Goal: Transaction & Acquisition: Book appointment/travel/reservation

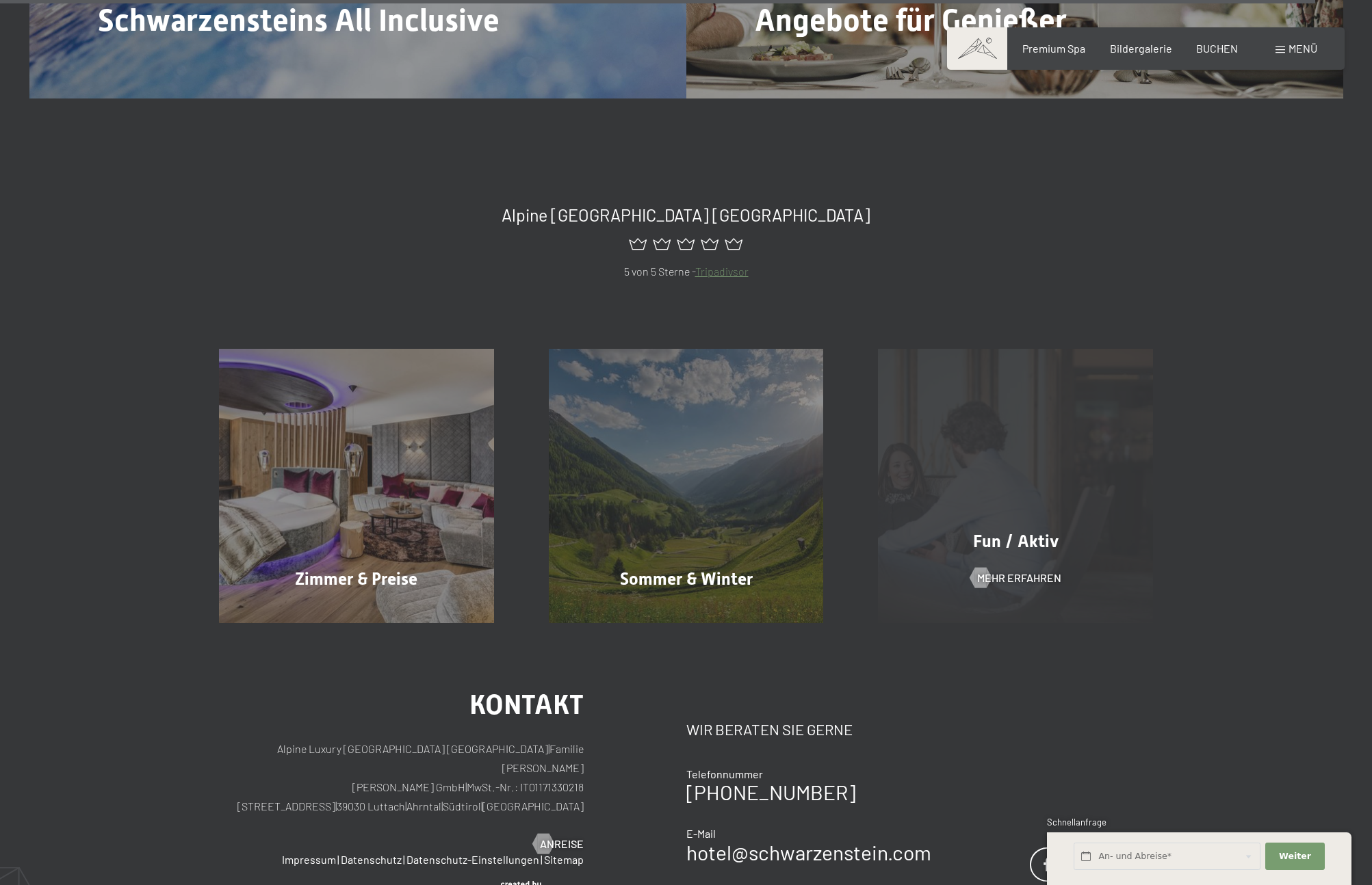
scroll to position [6872, 0]
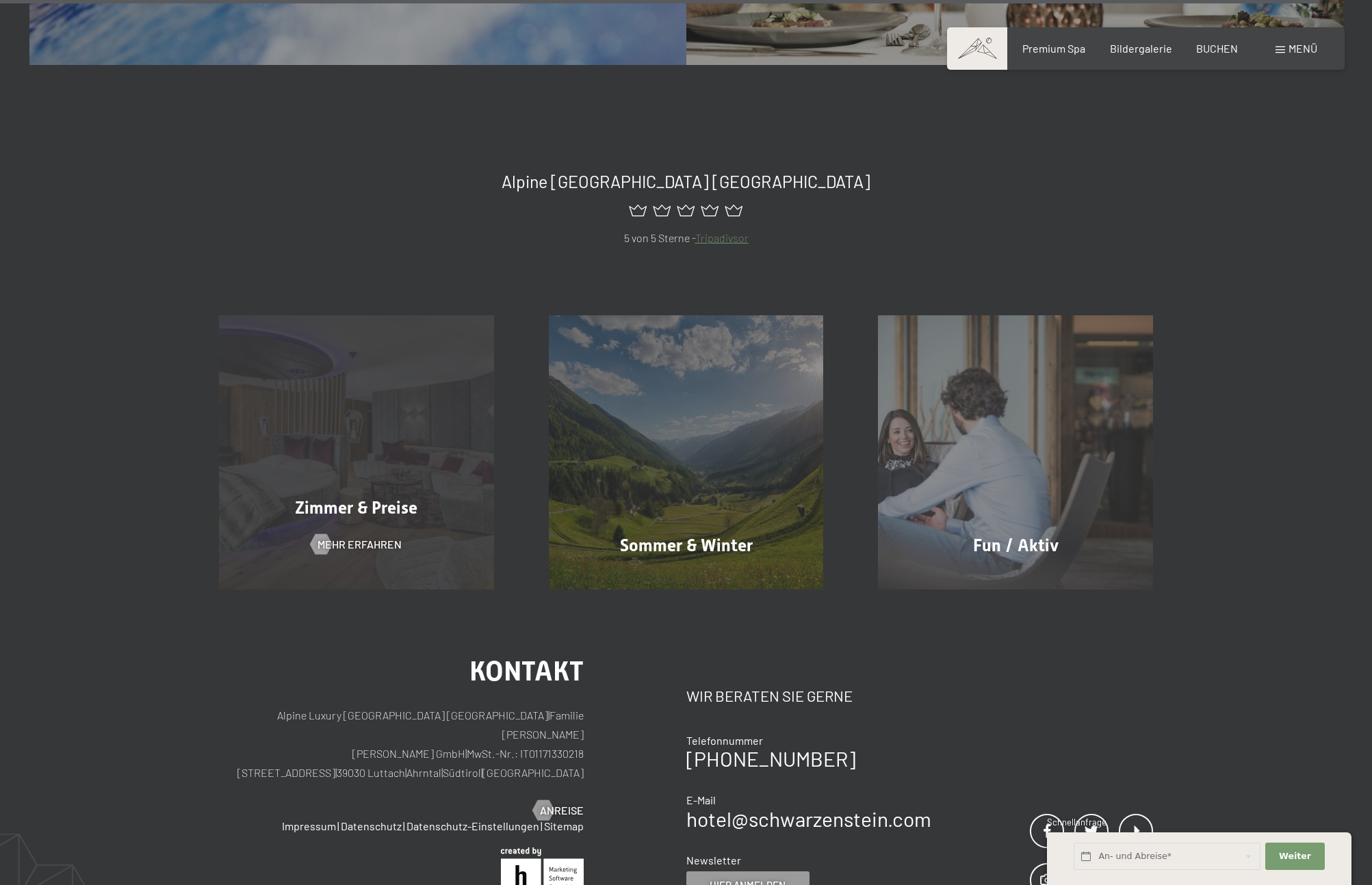
click at [400, 362] on div "Zimmer & Preise Mehr erfahren" at bounding box center [356, 453] width 330 height 275
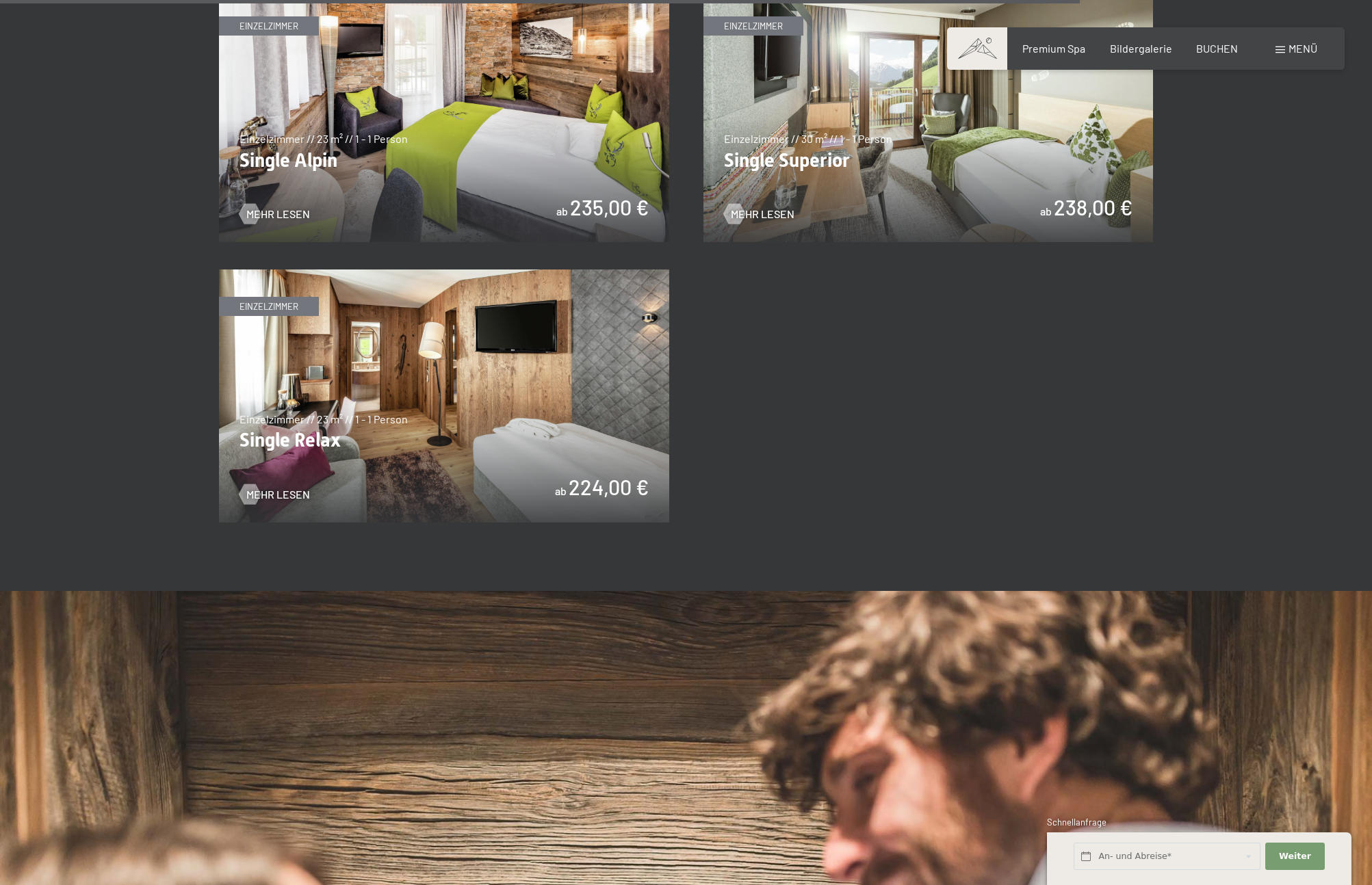
scroll to position [2233, 0]
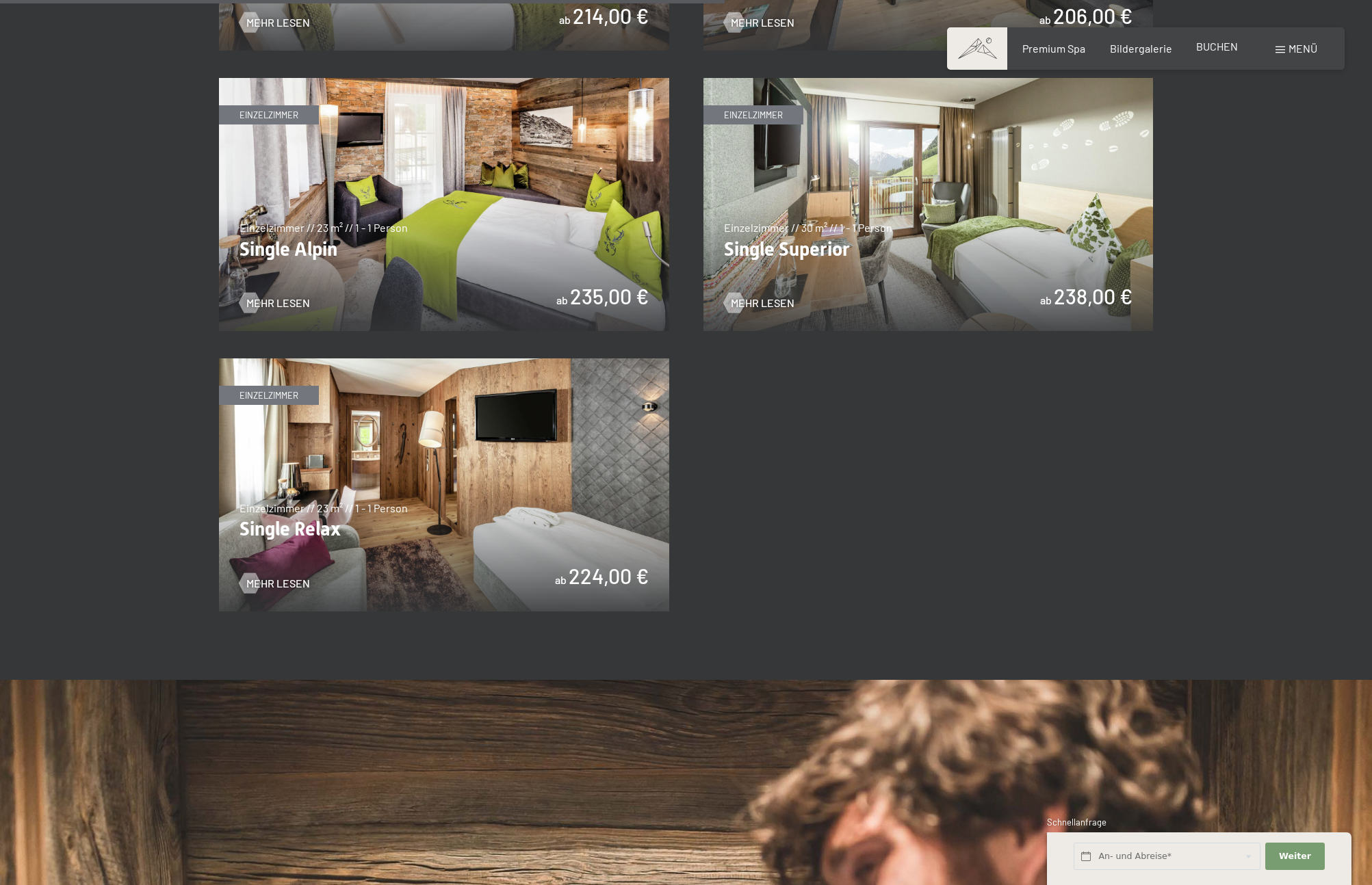
click at [1209, 52] on div "BUCHEN" at bounding box center [1216, 47] width 41 height 15
click at [1208, 44] on span "BUCHEN" at bounding box center [1216, 46] width 41 height 13
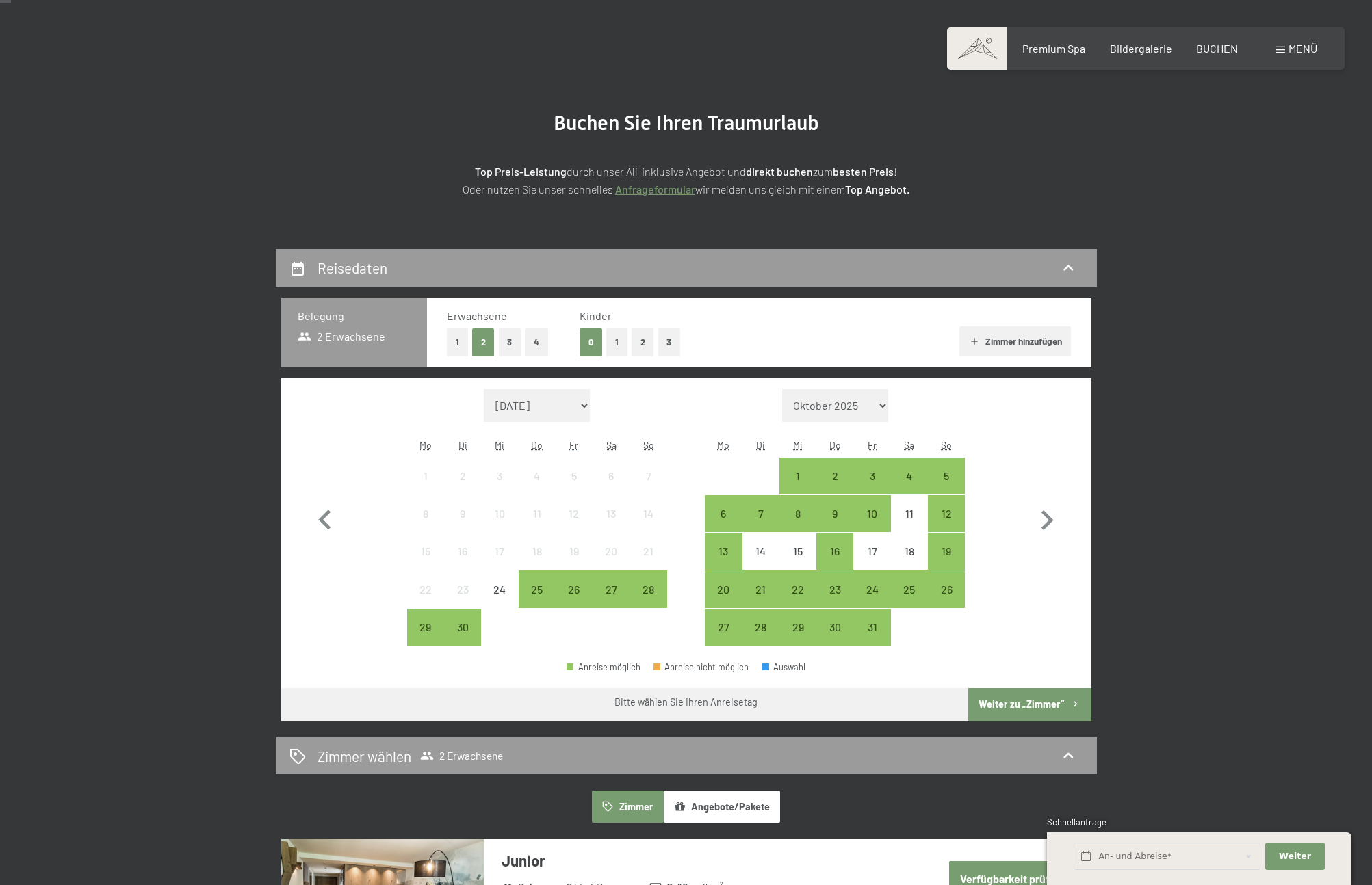
scroll to position [82, 0]
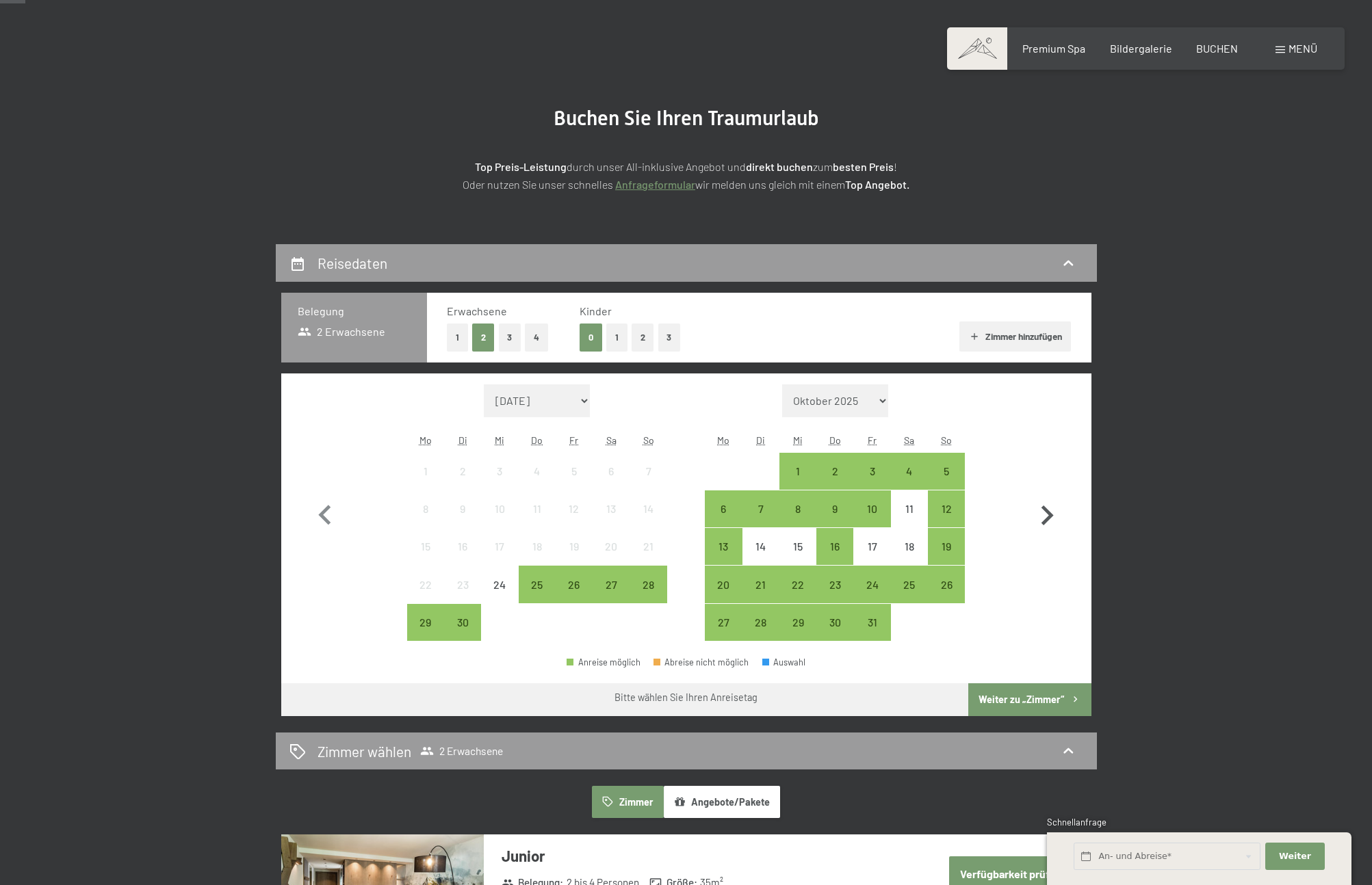
click at [1042, 514] on icon "button" at bounding box center [1046, 515] width 40 height 40
select select "2025-10-01"
select select "2025-11-01"
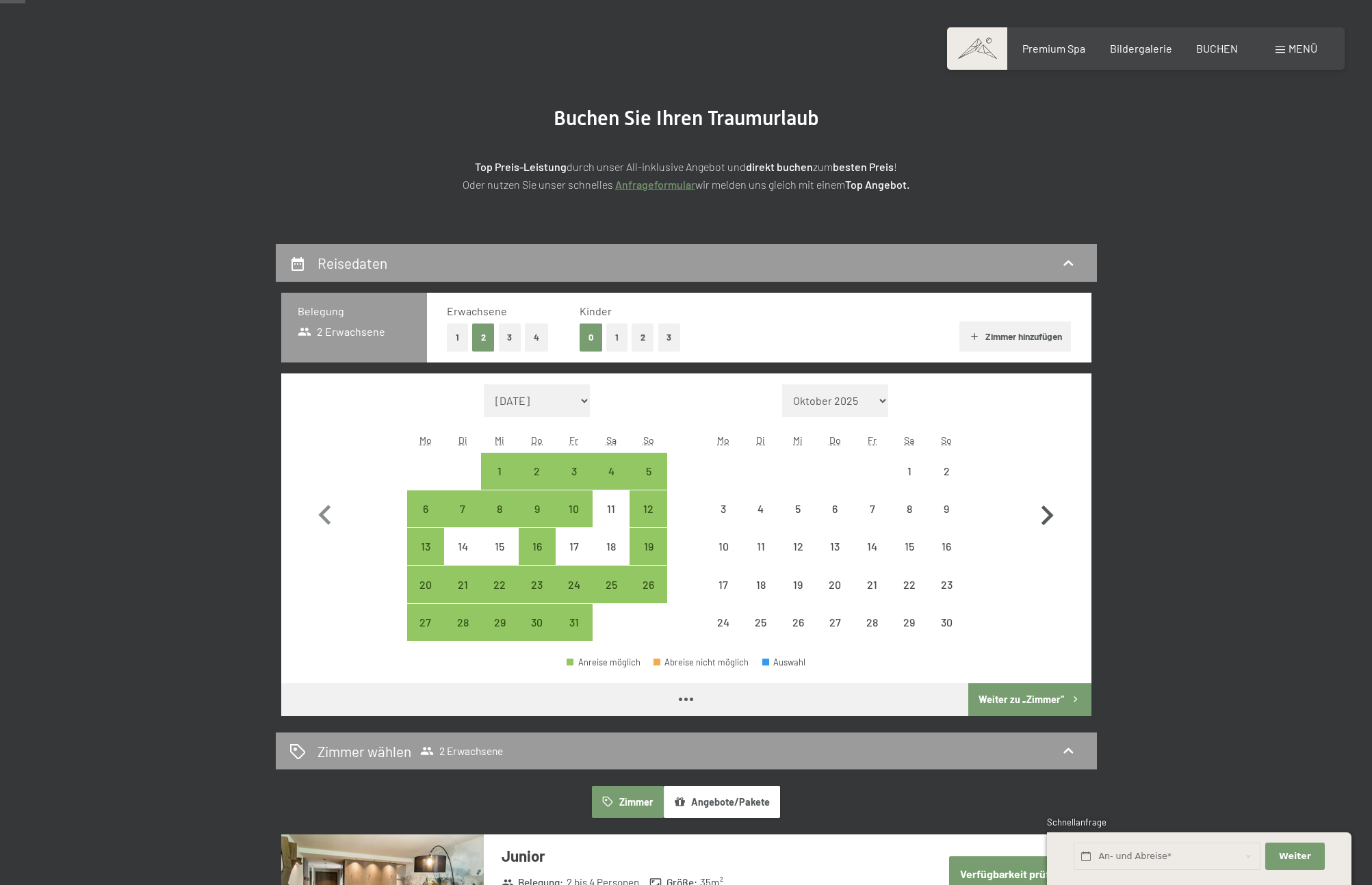
click at [1042, 514] on icon "button" at bounding box center [1046, 515] width 40 height 40
select select "2025-11-01"
select select "2025-12-01"
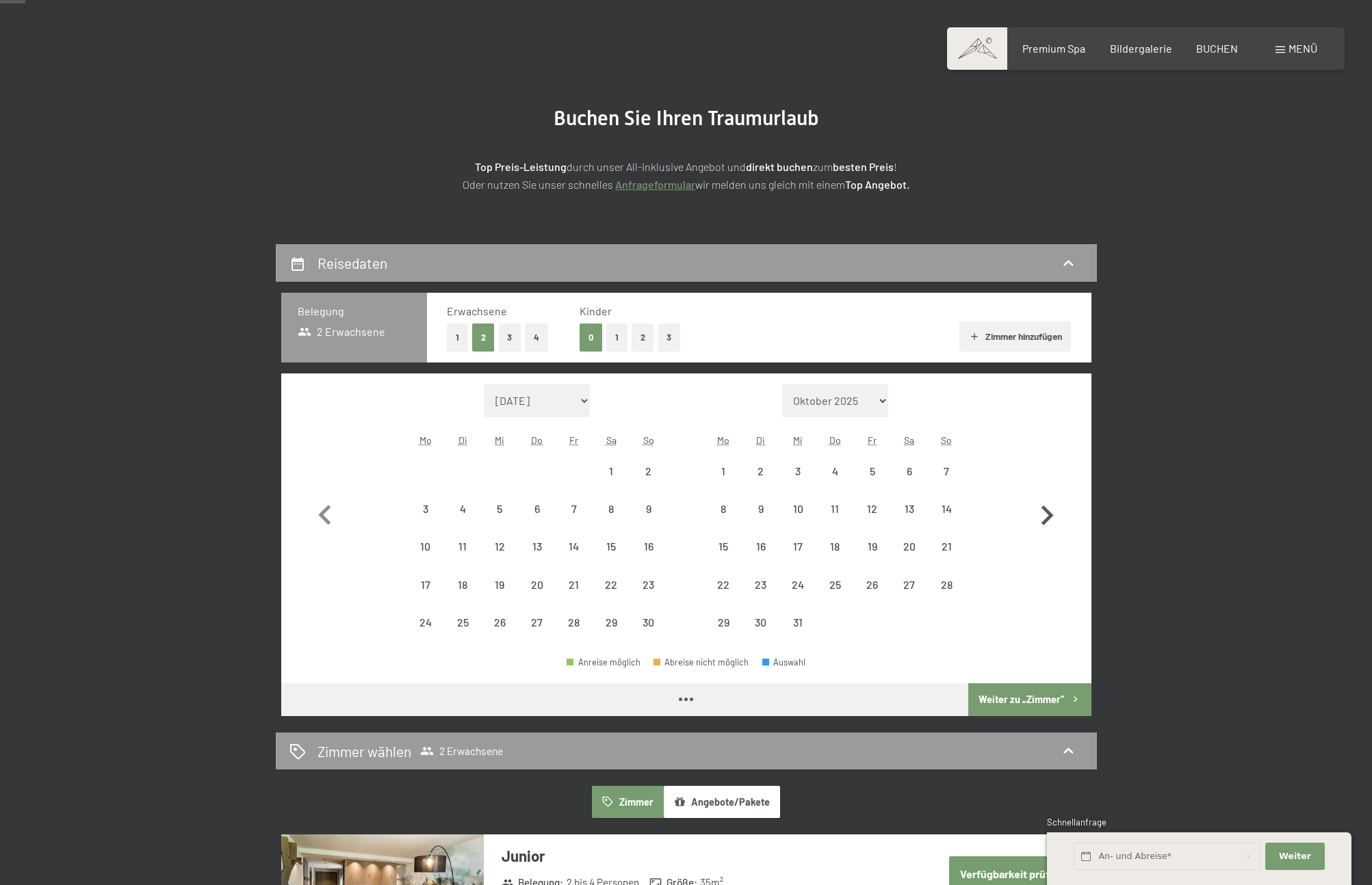
select select "2025-11-01"
select select "2025-12-01"
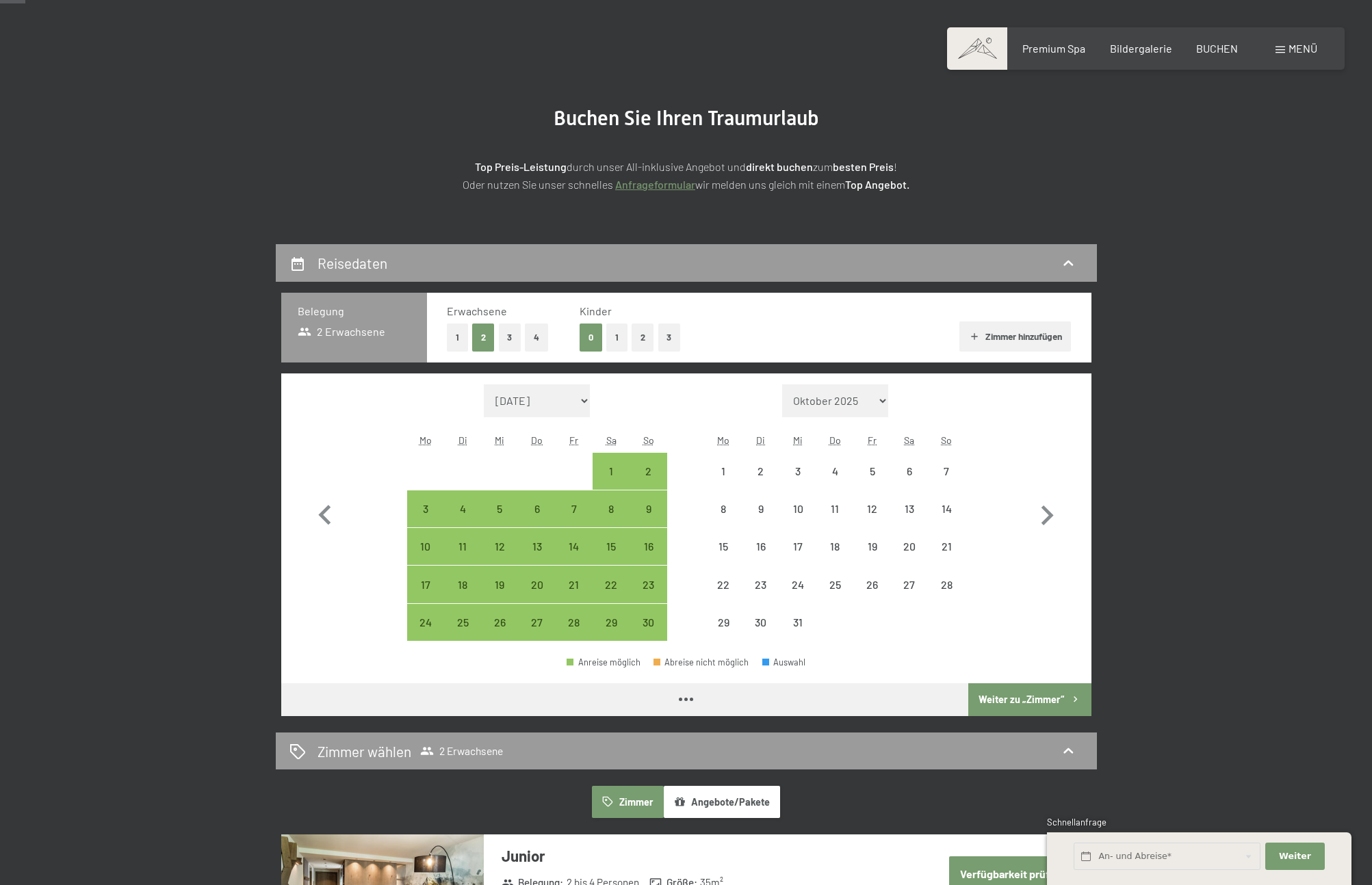
select select "2025-11-01"
select select "2025-12-01"
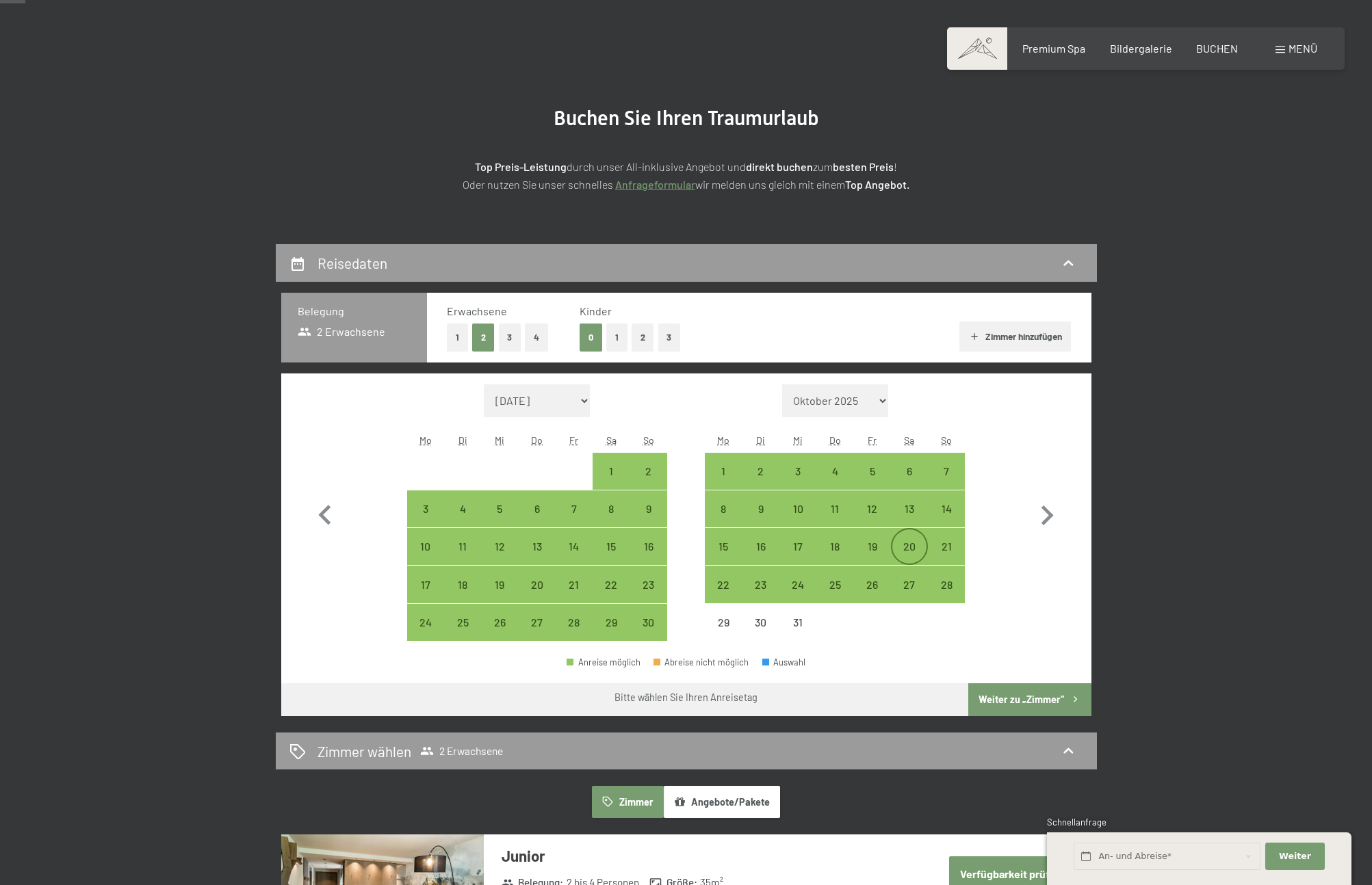
click at [906, 543] on div "20" at bounding box center [909, 558] width 34 height 34
select select "2025-11-01"
select select "2025-12-01"
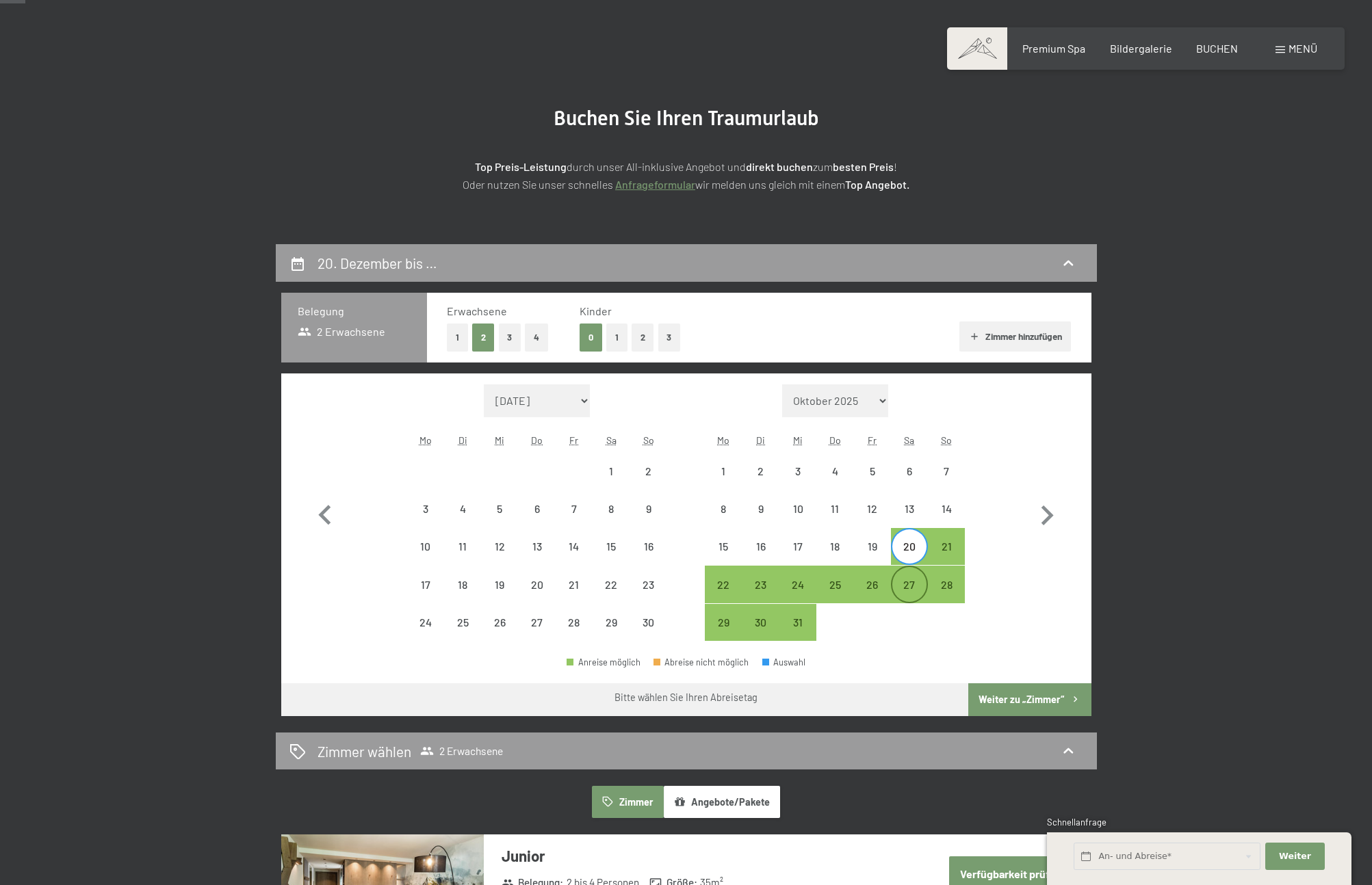
click at [915, 587] on div "27" at bounding box center [909, 596] width 34 height 34
select select "2025-11-01"
select select "2025-12-01"
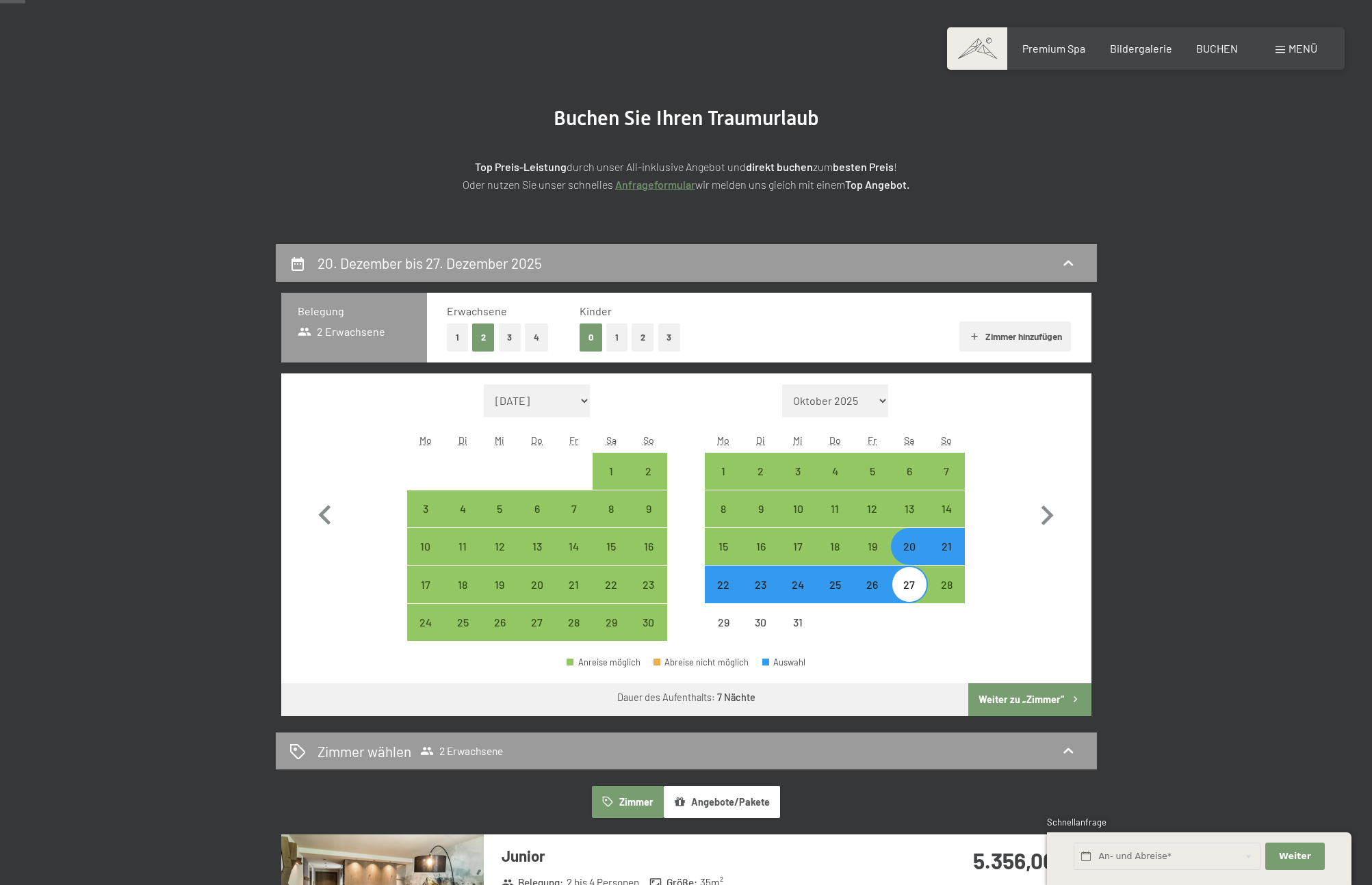
click at [1038, 706] on button "Weiter zu „Zimmer“" at bounding box center [1029, 699] width 123 height 33
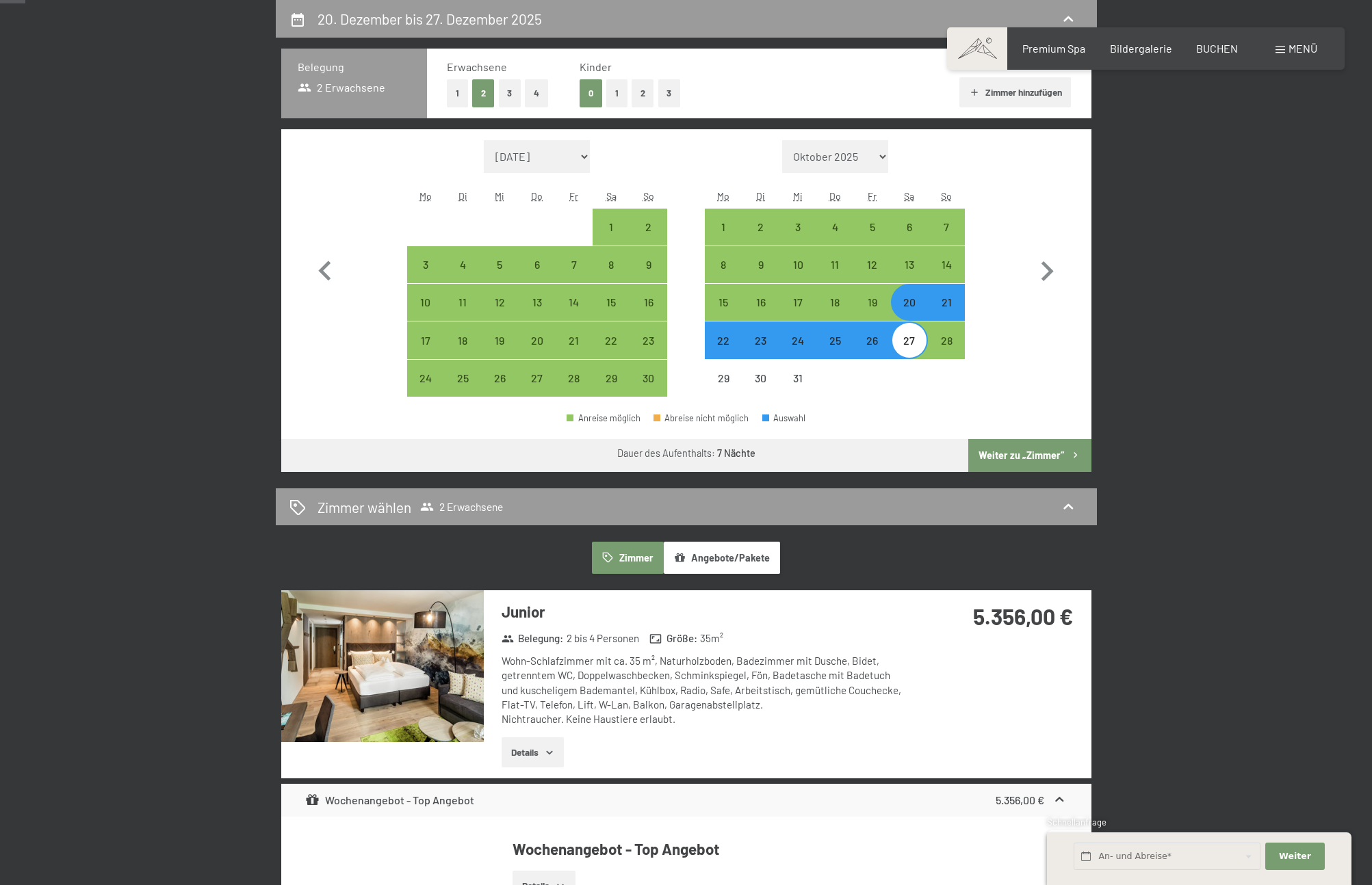
select select "2025-11-01"
select select "2025-12-01"
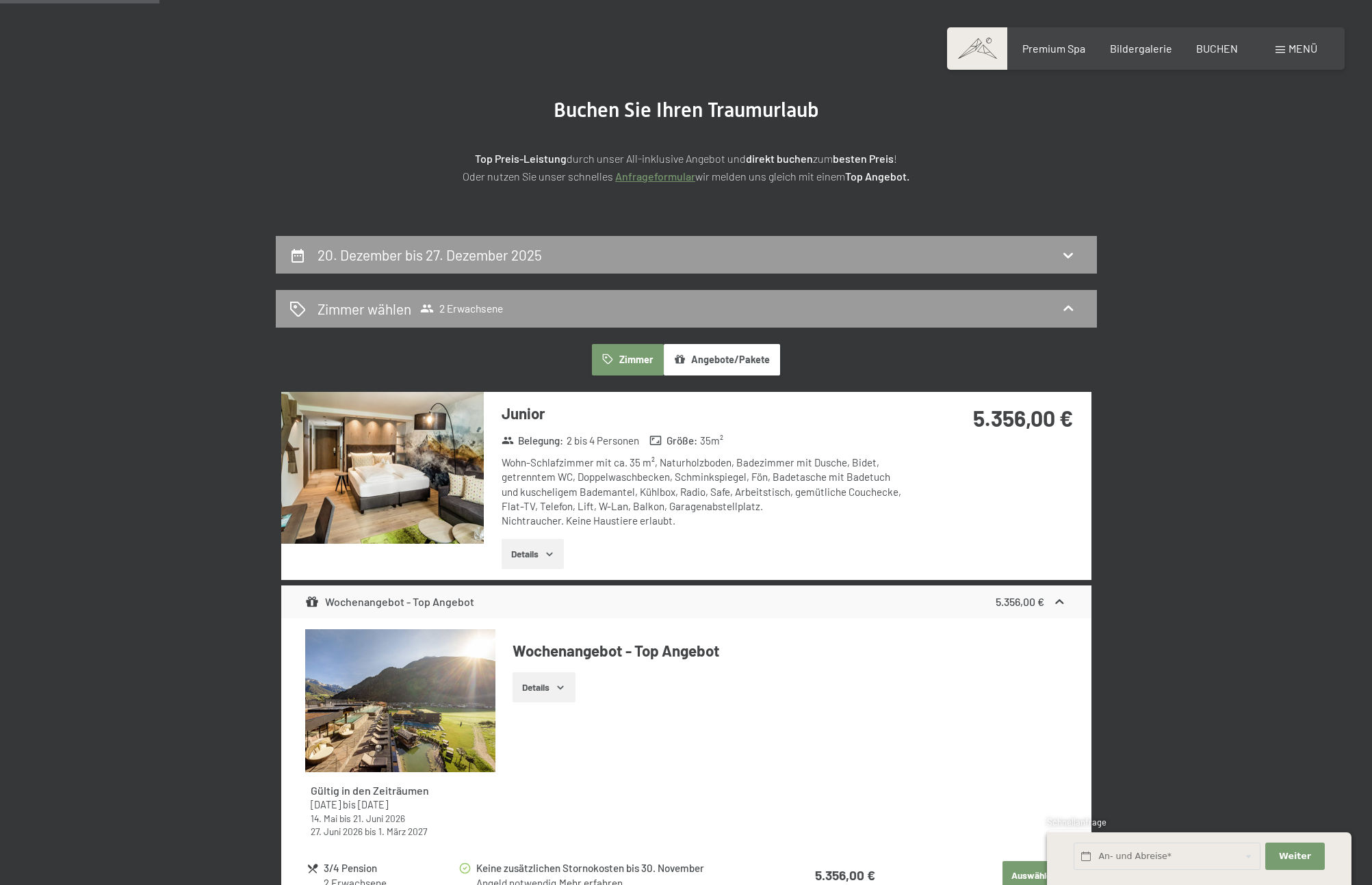
scroll to position [0, 0]
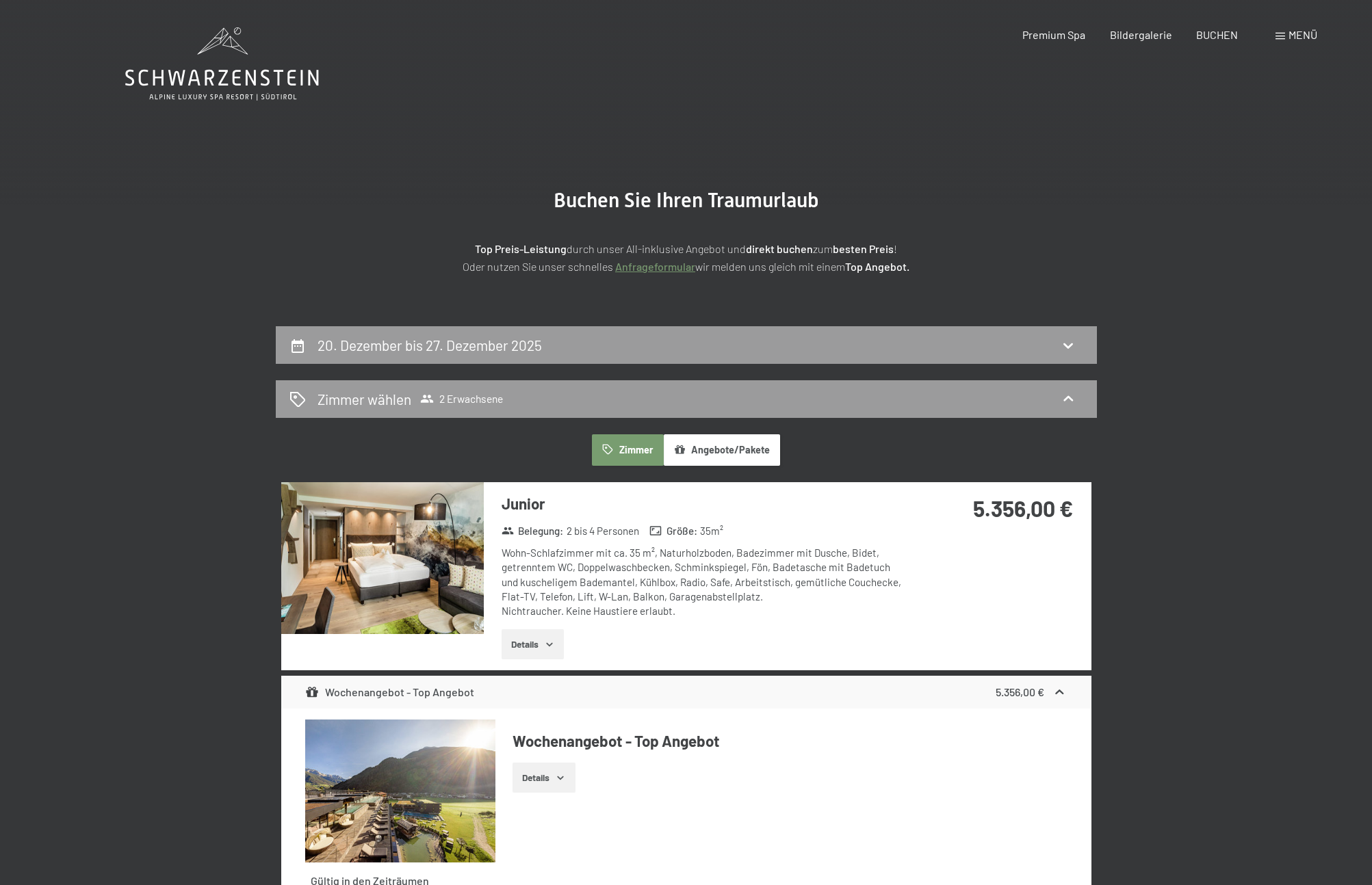
click at [737, 453] on button "Angebote/Pakete" at bounding box center [721, 449] width 116 height 31
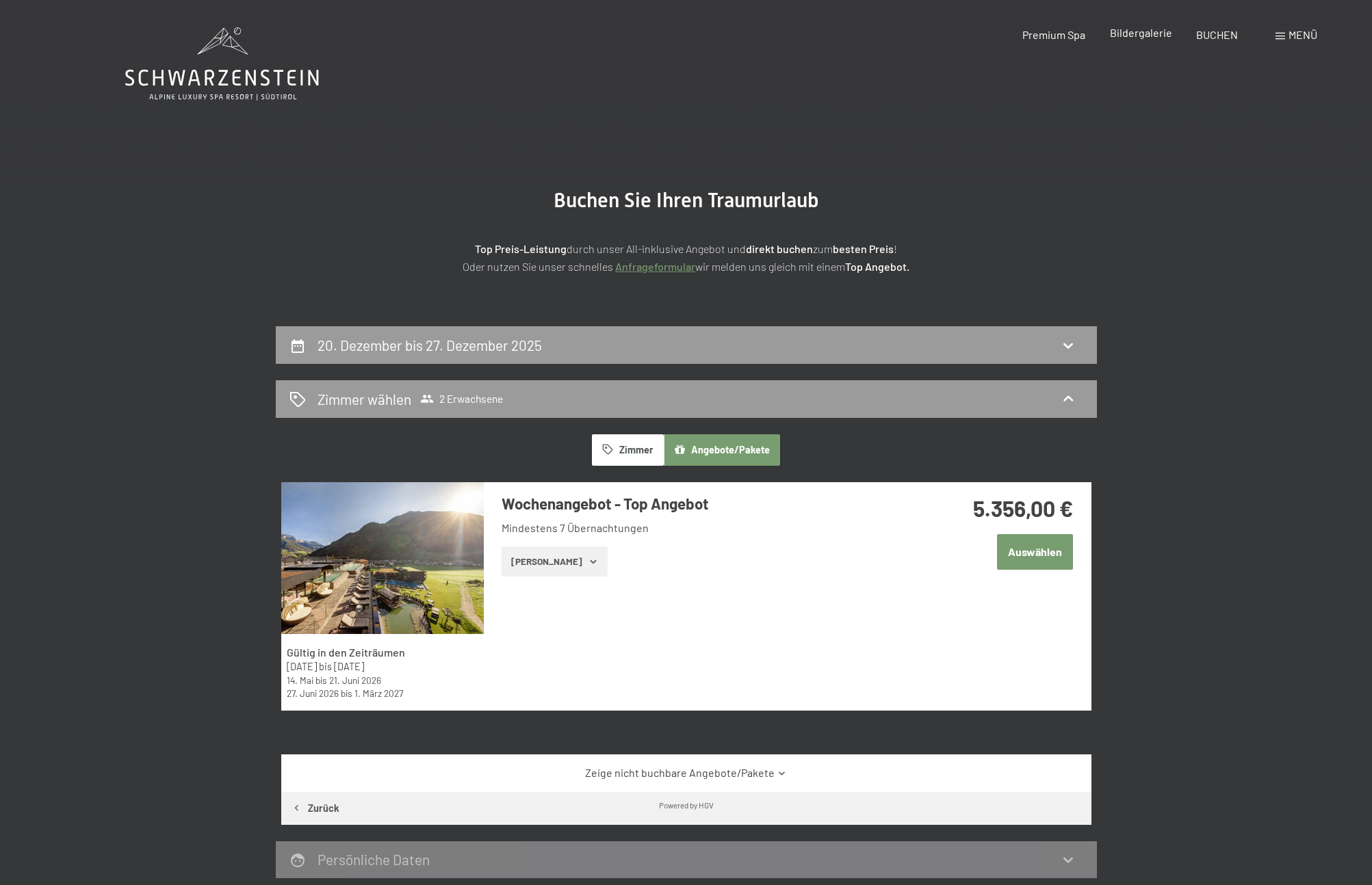
click at [1146, 35] on span "Bildergalerie" at bounding box center [1141, 32] width 63 height 13
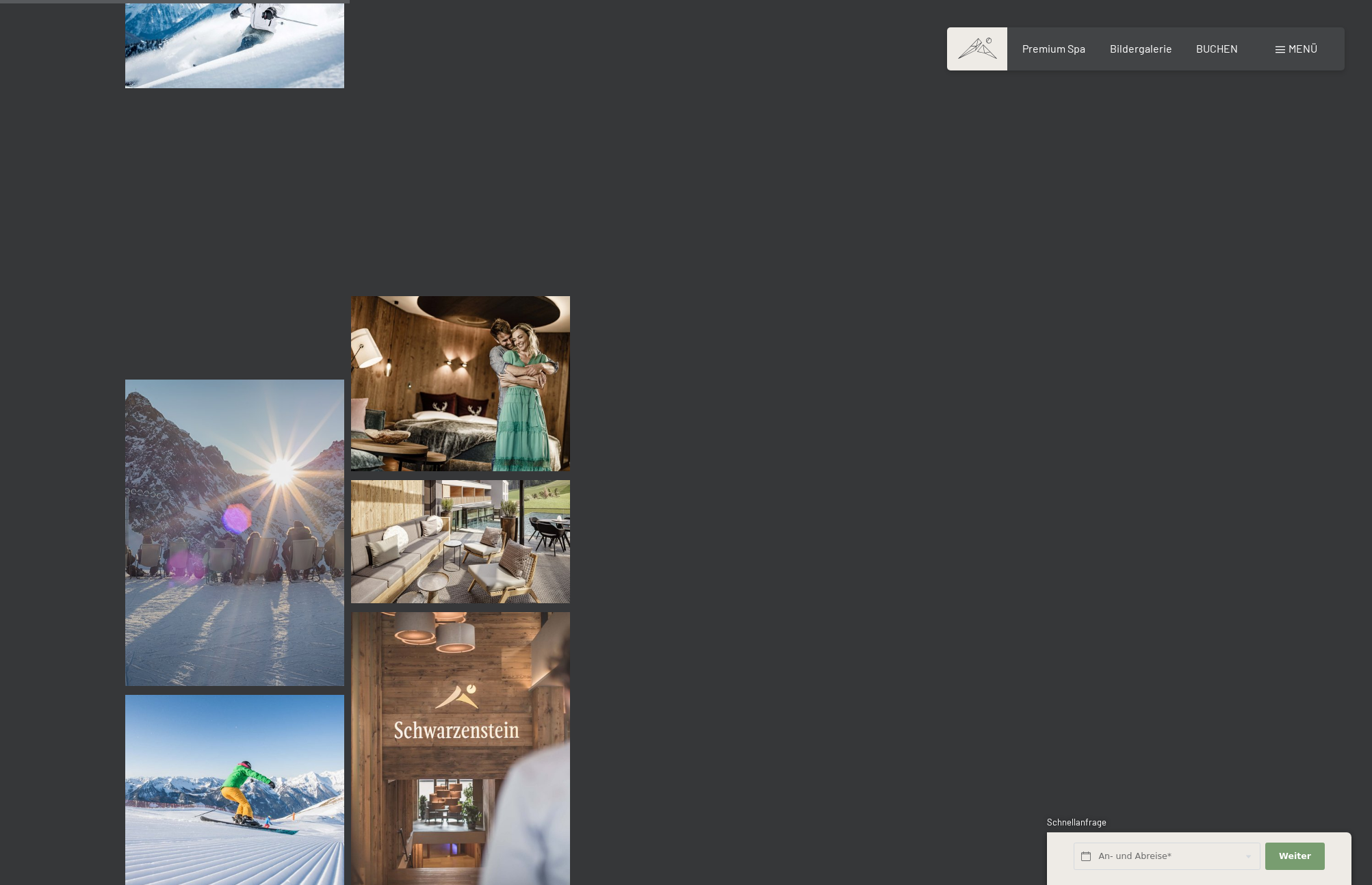
scroll to position [3631, 0]
